Goal: Information Seeking & Learning: Learn about a topic

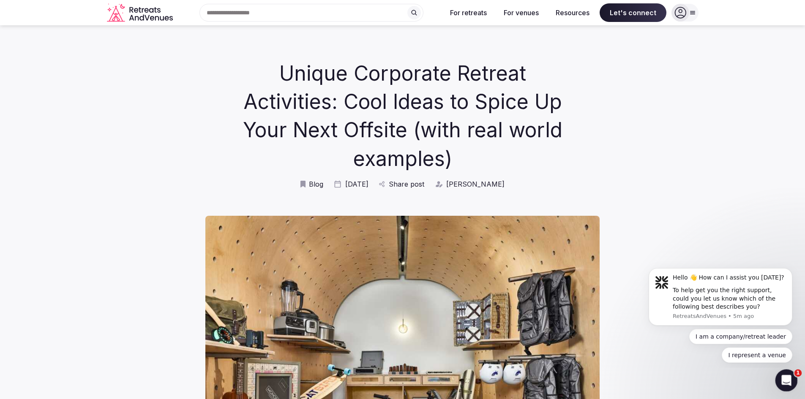
click at [792, 379] on div "Open Intercom Messenger" at bounding box center [785, 380] width 28 height 28
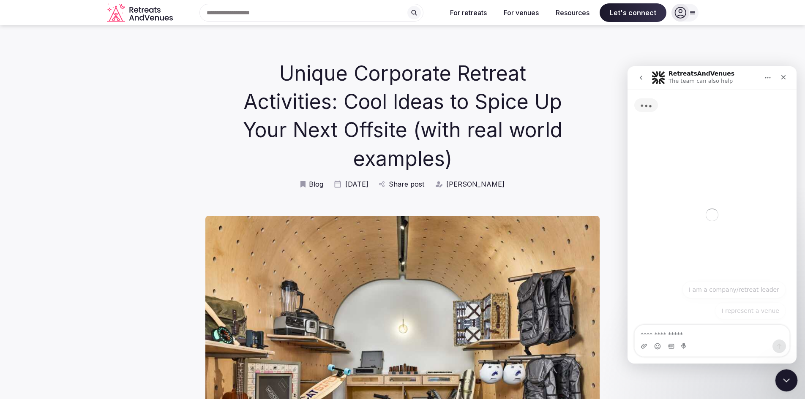
click at [793, 379] on div "Close Intercom Messenger" at bounding box center [785, 379] width 20 height 20
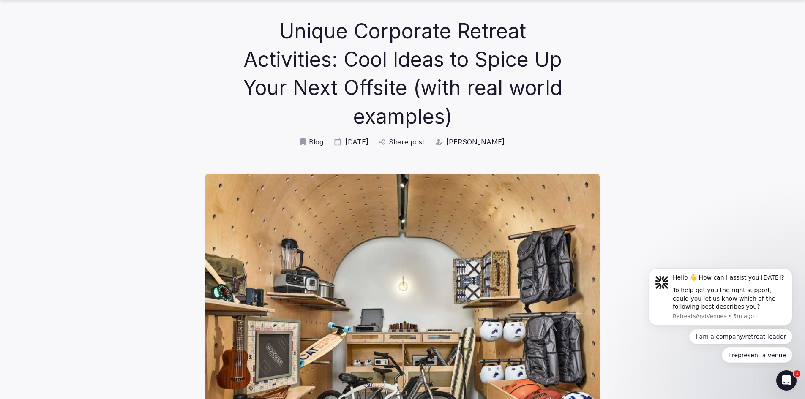
scroll to position [85, 0]
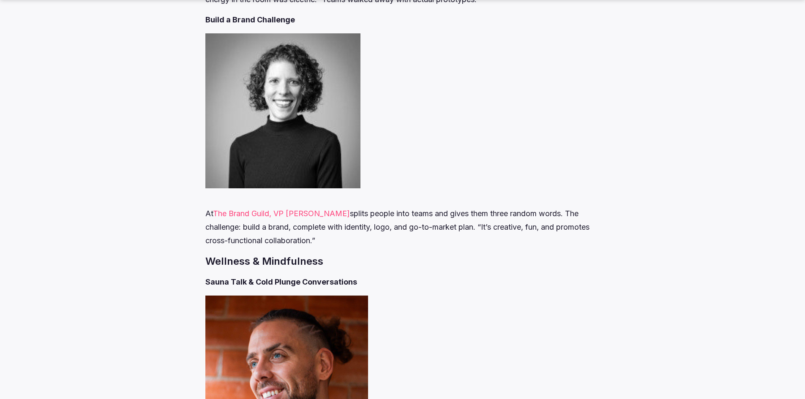
scroll to position [1648, 0]
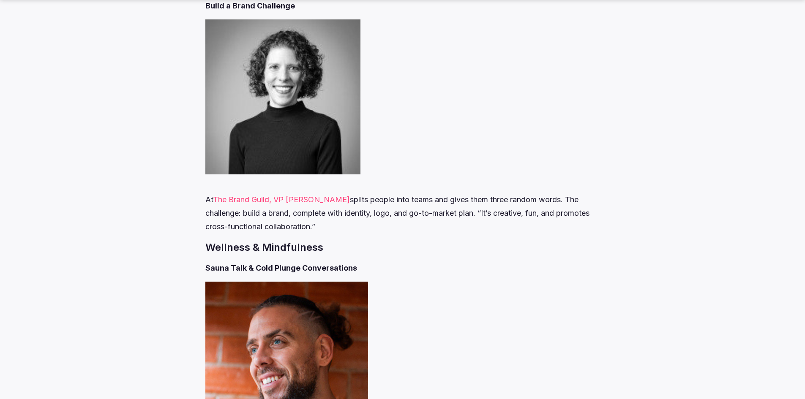
drag, startPoint x: 249, startPoint y: 156, endPoint x: 327, endPoint y: 160, distance: 78.3
click at [327, 180] on p "At The Brand Guild, VP Betsy Tucker splits people into teams and gives them thr…" at bounding box center [402, 207] width 394 height 54
click at [329, 180] on p "At The Brand Guild, VP Betsy Tucker splits people into teams and gives them thr…" at bounding box center [402, 207] width 394 height 54
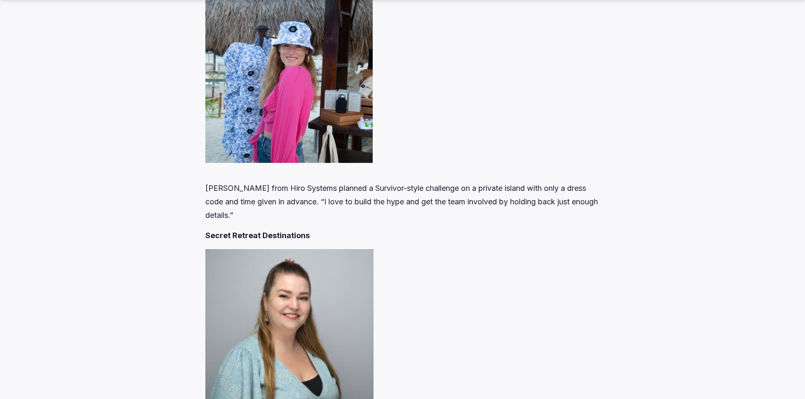
scroll to position [2240, 0]
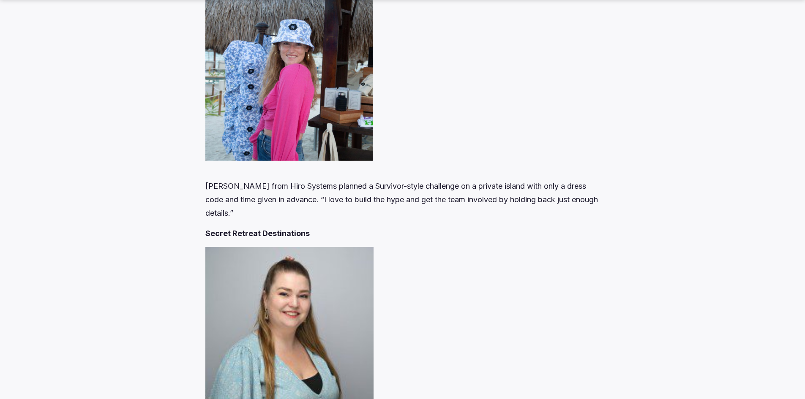
drag, startPoint x: 320, startPoint y: 126, endPoint x: 465, endPoint y: 153, distance: 147.9
click at [465, 166] on p "[PERSON_NAME] from Hiro Systems planned a Survivor-style challenge on a private…" at bounding box center [402, 193] width 394 height 54
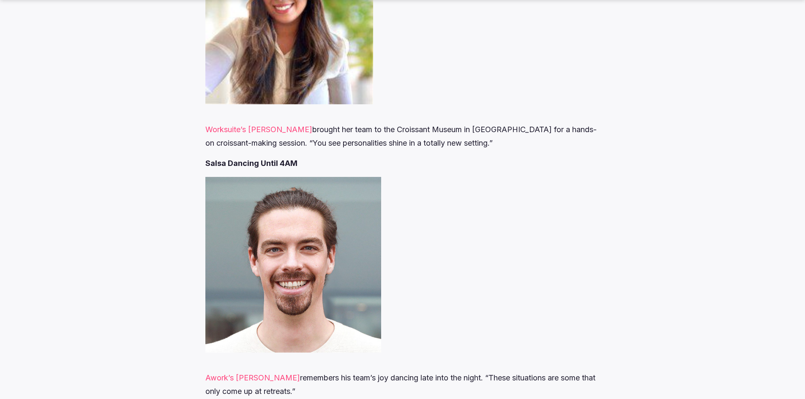
scroll to position [3085, 0]
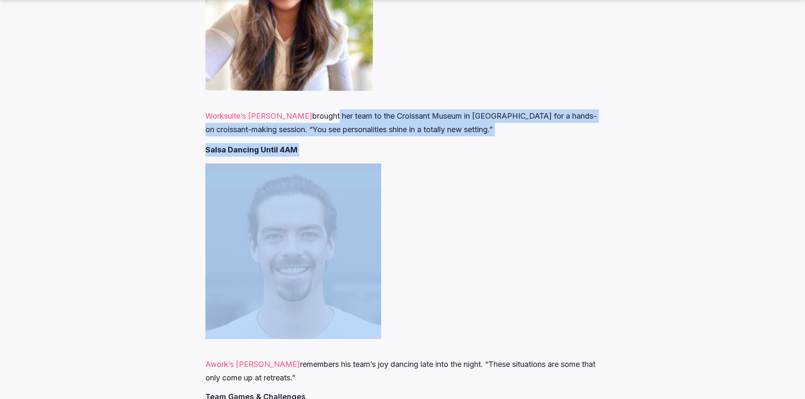
drag, startPoint x: 316, startPoint y: 59, endPoint x: 478, endPoint y: 225, distance: 232.5
click at [478, 225] on link at bounding box center [402, 252] width 394 height 176
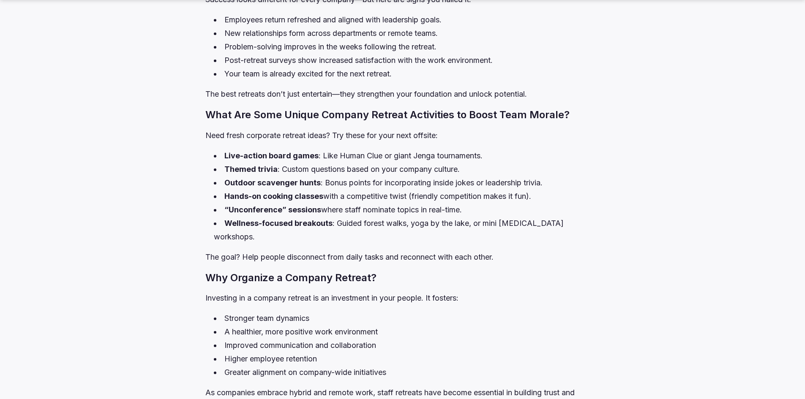
scroll to position [4776, 0]
